Goal: Information Seeking & Learning: Learn about a topic

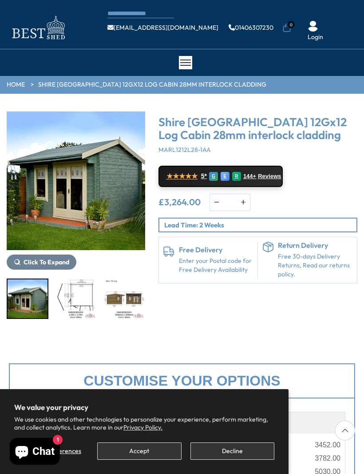
click at [117, 229] on img "1 / 18" at bounding box center [76, 180] width 138 height 138
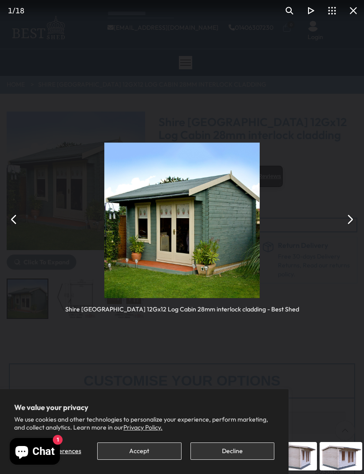
click at [353, 213] on button "You can close this modal content with the ESC key" at bounding box center [349, 219] width 21 height 21
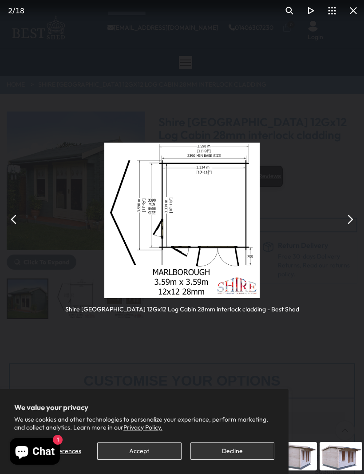
click at [352, 217] on button "You can close this modal content with the ESC key" at bounding box center [349, 219] width 21 height 21
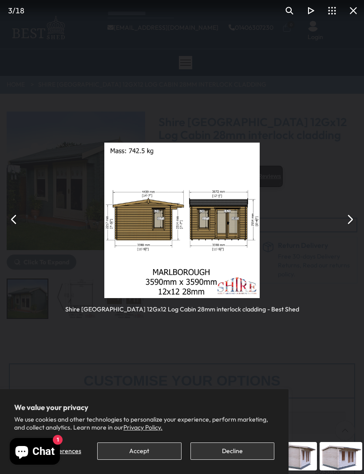
click at [347, 215] on button "You can close this modal content with the ESC key" at bounding box center [349, 219] width 21 height 21
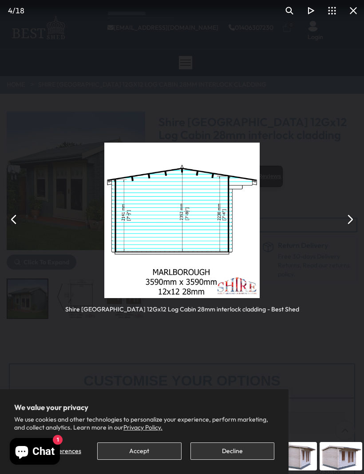
click at [349, 214] on button "You can close this modal content with the ESC key" at bounding box center [349, 219] width 21 height 21
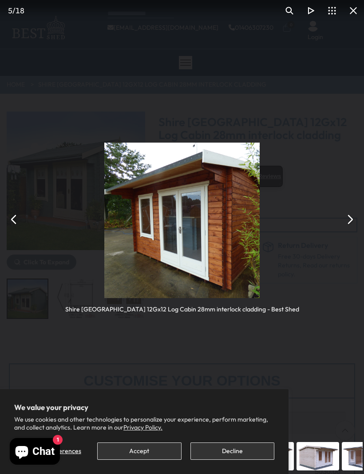
click at [351, 211] on button "You can close this modal content with the ESC key" at bounding box center [349, 219] width 21 height 21
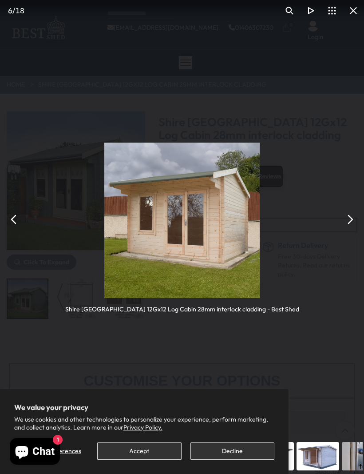
click at [348, 212] on button "You can close this modal content with the ESC key" at bounding box center [349, 219] width 21 height 21
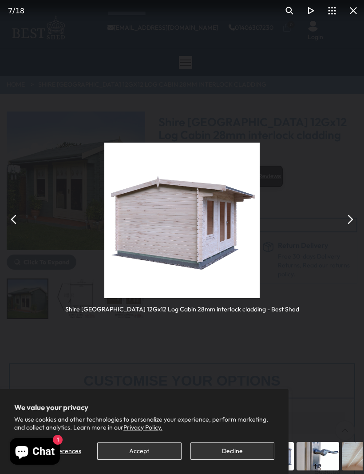
click at [354, 210] on button "You can close this modal content with the ESC key" at bounding box center [349, 219] width 21 height 21
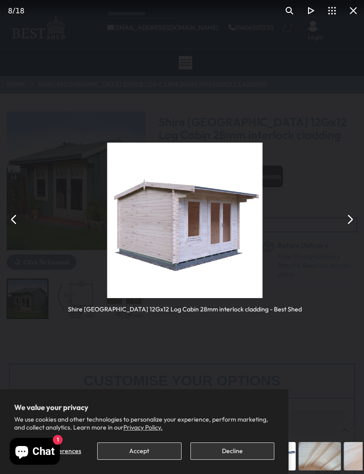
click at [353, 209] on button "You can close this modal content with the ESC key" at bounding box center [349, 219] width 21 height 21
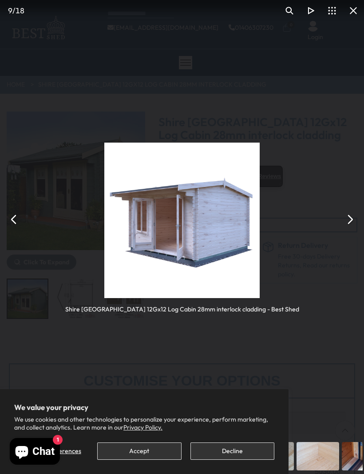
click at [354, 210] on button "You can close this modal content with the ESC key" at bounding box center [349, 219] width 21 height 21
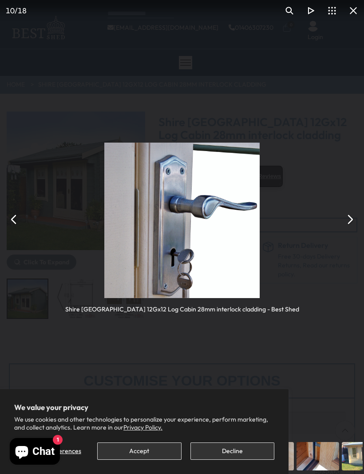
click at [353, 210] on button "You can close this modal content with the ESC key" at bounding box center [349, 219] width 21 height 21
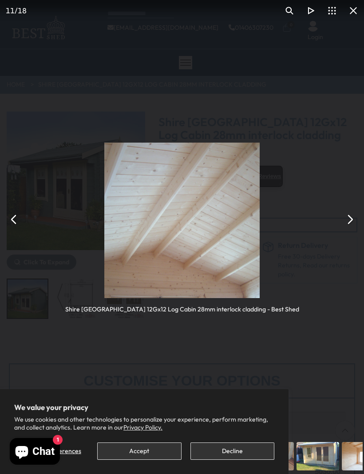
click at [351, 215] on button "You can close this modal content with the ESC key" at bounding box center [349, 219] width 21 height 21
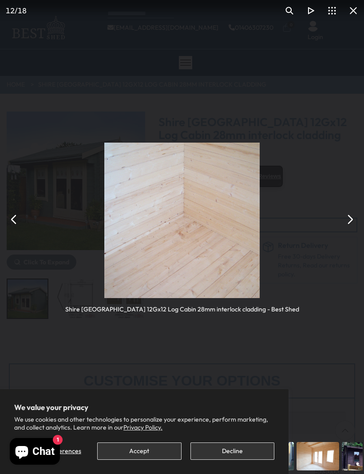
click at [352, 213] on button "You can close this modal content with the ESC key" at bounding box center [349, 219] width 21 height 21
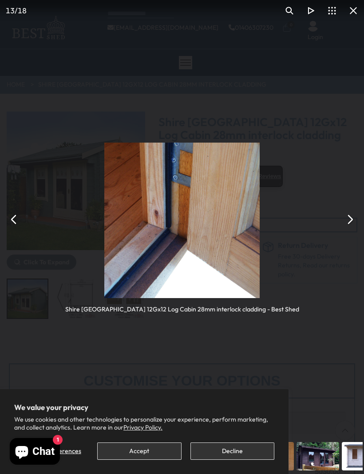
click at [352, 211] on button "You can close this modal content with the ESC key" at bounding box center [349, 219] width 21 height 21
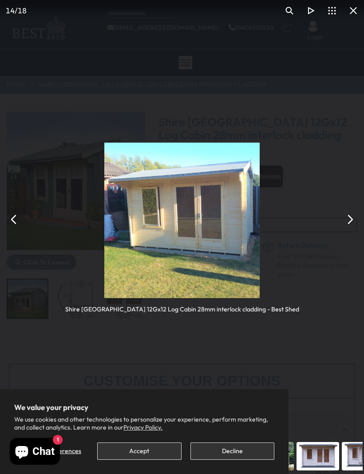
click at [353, 209] on button "You can close this modal content with the ESC key" at bounding box center [349, 219] width 21 height 21
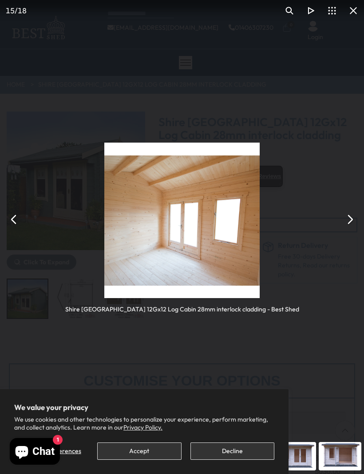
click at [354, 210] on button "You can close this modal content with the ESC key" at bounding box center [349, 219] width 21 height 21
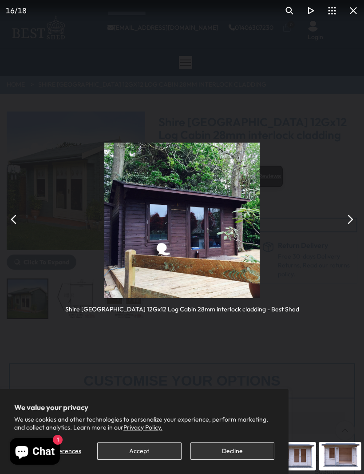
click at [351, 211] on button "You can close this modal content with the ESC key" at bounding box center [349, 219] width 21 height 21
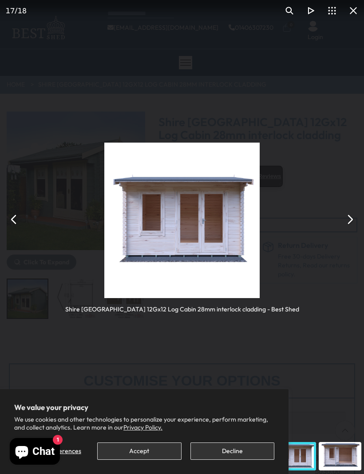
click at [352, 210] on button "You can close this modal content with the ESC key" at bounding box center [349, 219] width 21 height 21
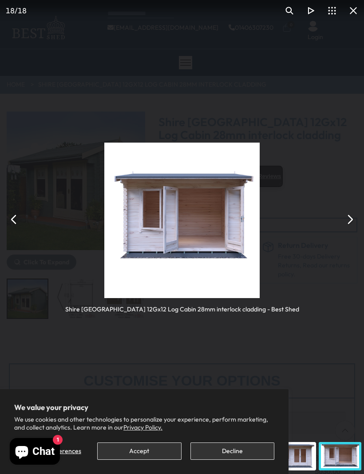
click at [352, 210] on button "You can close this modal content with the ESC key" at bounding box center [349, 219] width 21 height 21
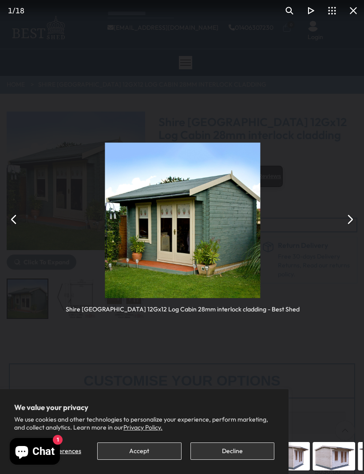
click at [352, 210] on button "You can close this modal content with the ESC key" at bounding box center [349, 219] width 21 height 21
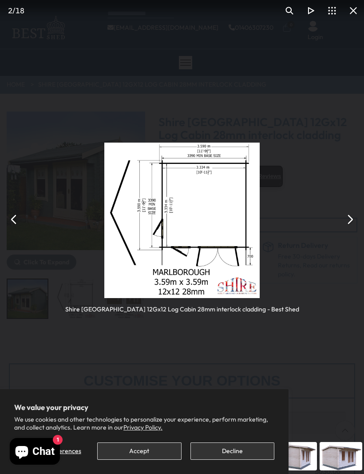
click at [358, 4] on button "You can close this modal content with the ESC key" at bounding box center [353, 10] width 21 height 21
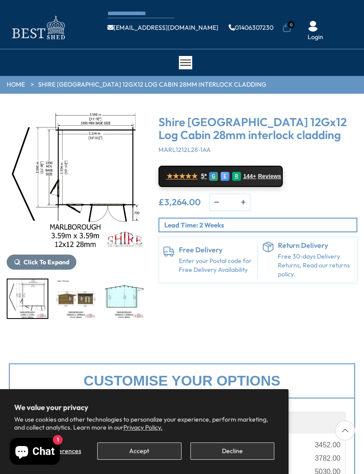
click at [227, 452] on button "Decline" at bounding box center [232, 450] width 84 height 17
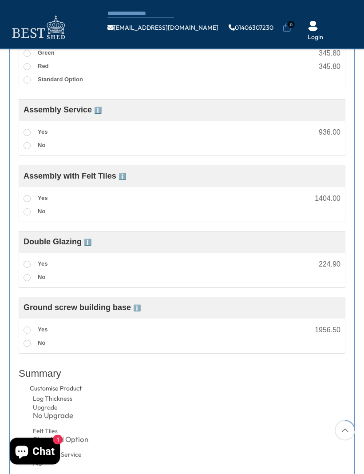
scroll to position [429, 0]
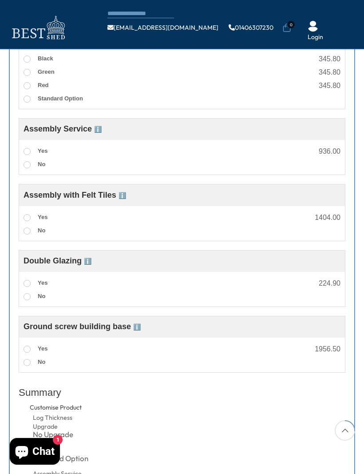
click at [40, 284] on span "Yes" at bounding box center [43, 282] width 10 height 7
click at [137, 330] on span "ℹ️" at bounding box center [137, 326] width 8 height 7
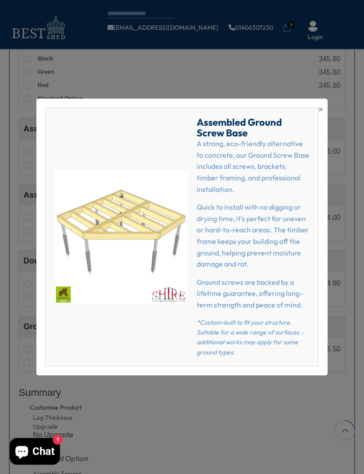
click at [319, 107] on span "×" at bounding box center [320, 109] width 5 height 12
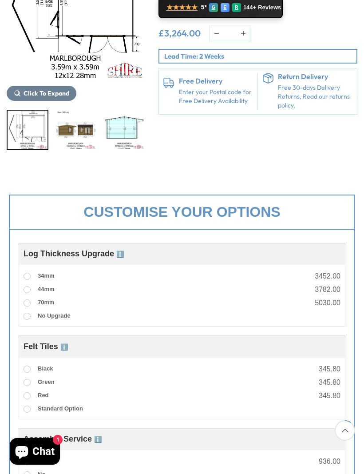
scroll to position [169, 0]
